Goal: Navigation & Orientation: Find specific page/section

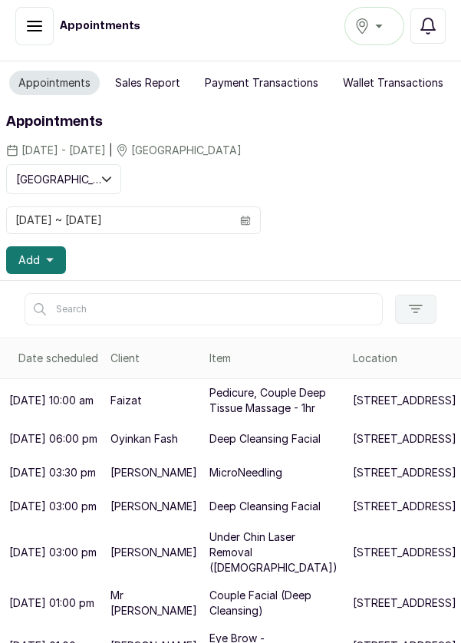
scroll to position [57, 0]
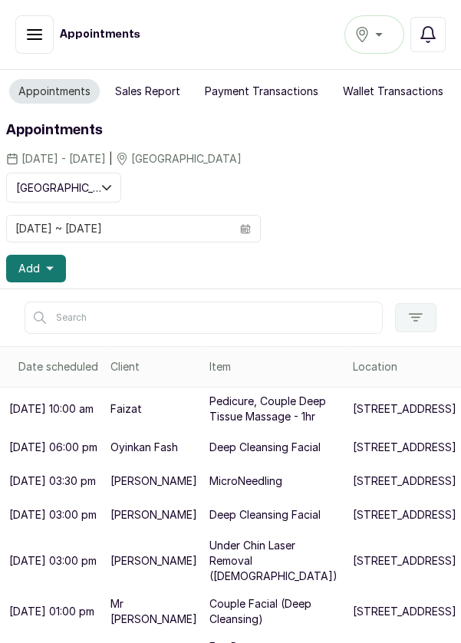
click at [38, 39] on icon "button" at bounding box center [34, 34] width 18 height 18
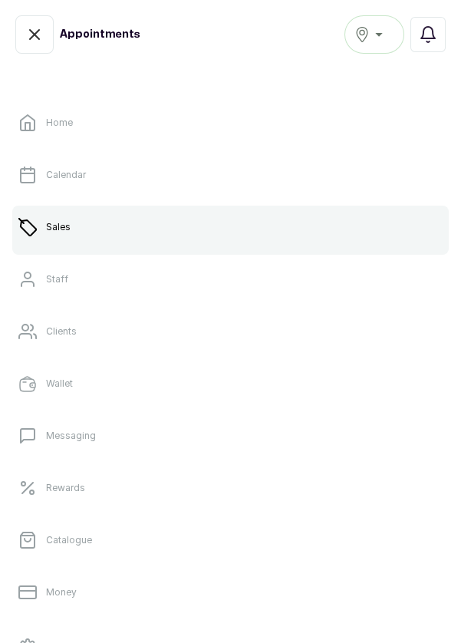
click at [104, 542] on link "Catalogue" at bounding box center [230, 540] width 437 height 43
